Goal: Task Accomplishment & Management: Use online tool/utility

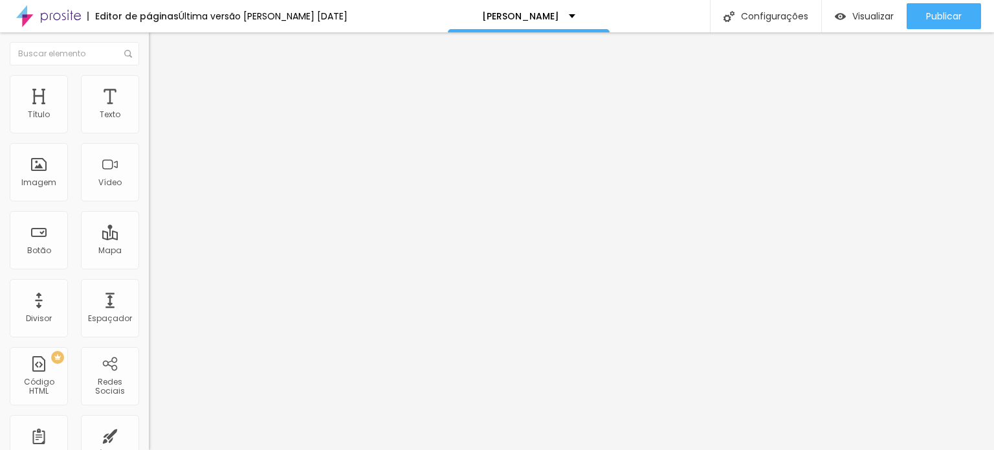
click at [149, 263] on input "[URL][DOMAIN_NAME]" at bounding box center [226, 260] width 155 height 13
paste input "/"
type input "[URL][DOMAIN_NAME]"
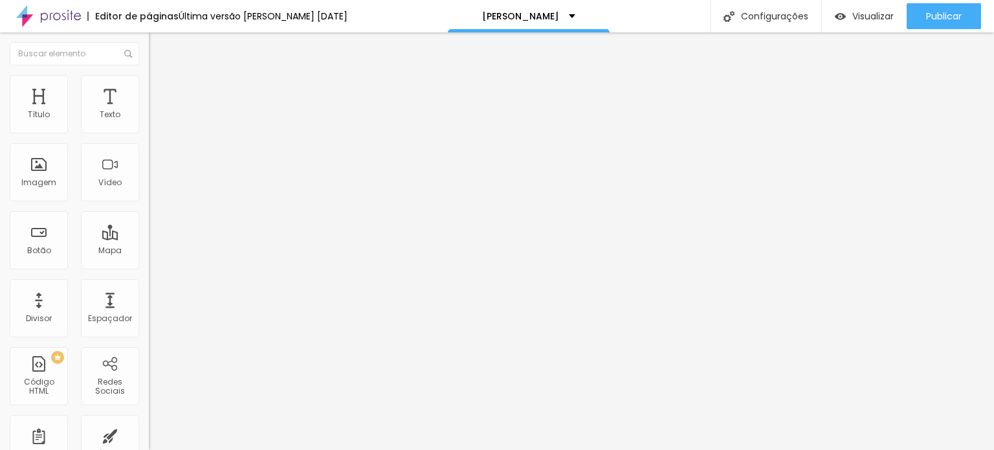
drag, startPoint x: 100, startPoint y: 144, endPoint x: 0, endPoint y: 113, distance: 104.4
click at [149, 115] on div "Texto VAGAS ESGOTADAS Alinhamento [GEOGRAPHIC_DATA] Link URL [URL][DOMAIN_NAME]…" at bounding box center [223, 195] width 149 height 188
type input "COMPRAR AGORA"
click at [149, 111] on span "Trocar imagem" at bounding box center [184, 105] width 71 height 11
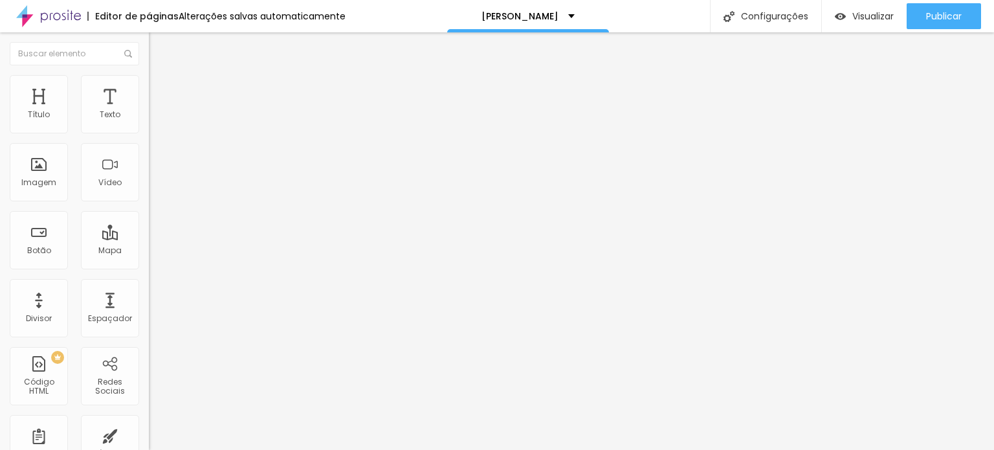
click at [149, 111] on span "Trocar imagem" at bounding box center [184, 105] width 71 height 11
click at [149, 265] on input "[URL][DOMAIN_NAME]" at bounding box center [226, 258] width 155 height 13
paste input "/"
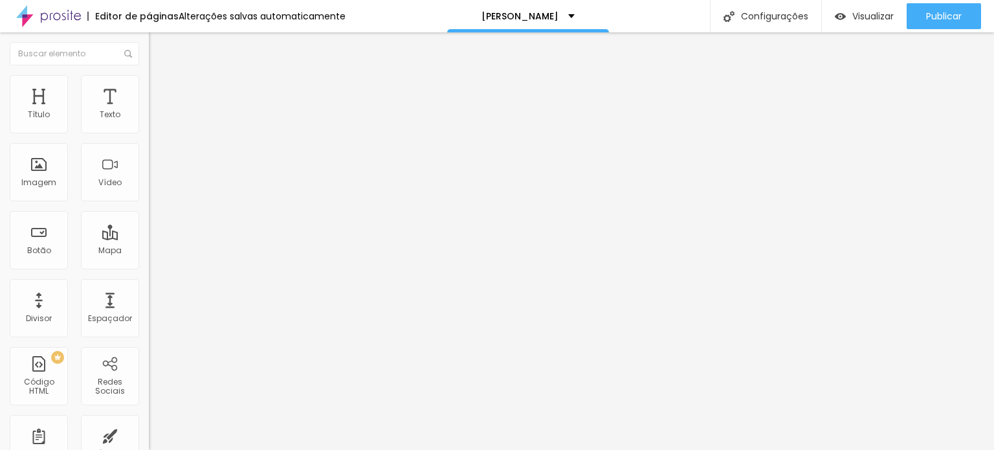
scroll to position [0, 42]
type input "[URL][DOMAIN_NAME]"
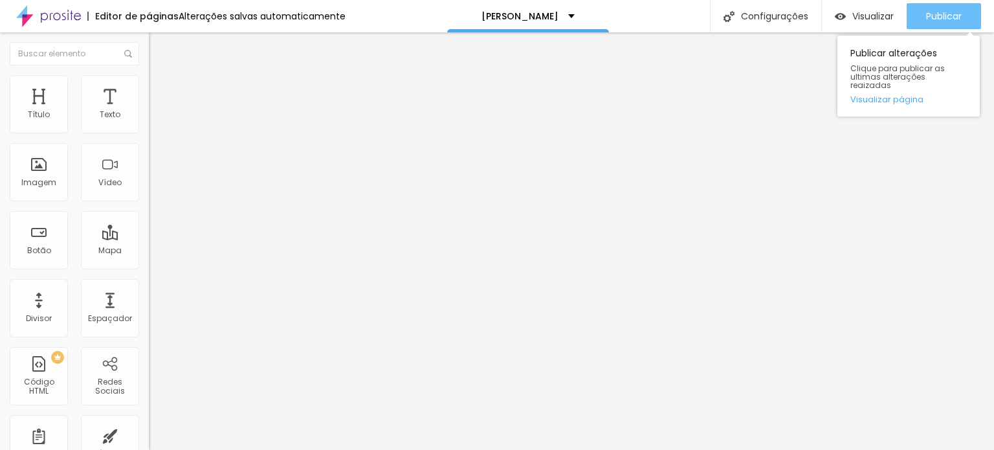
click at [942, 12] on span "Publicar" at bounding box center [944, 16] width 36 height 10
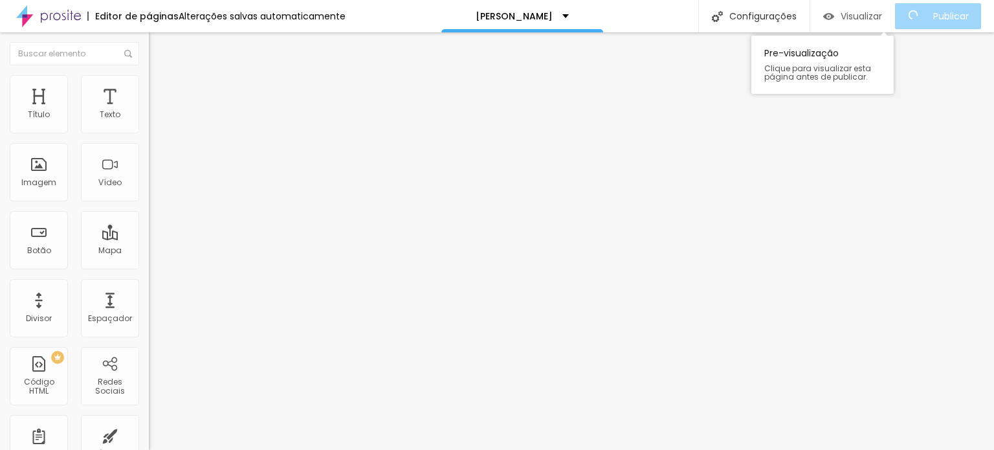
click at [881, 13] on span "Visualizar" at bounding box center [861, 16] width 41 height 10
